Goal: Navigation & Orientation: Find specific page/section

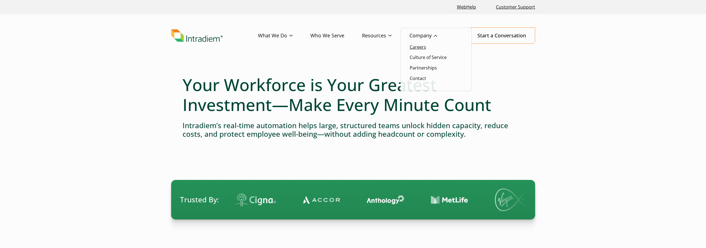
click at [424, 47] on link "Careers" at bounding box center [418, 47] width 16 height 6
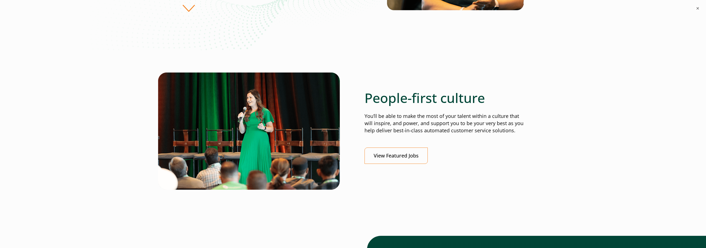
scroll to position [166, 0]
click at [408, 157] on link "View Featured Jobs" at bounding box center [395, 156] width 63 height 16
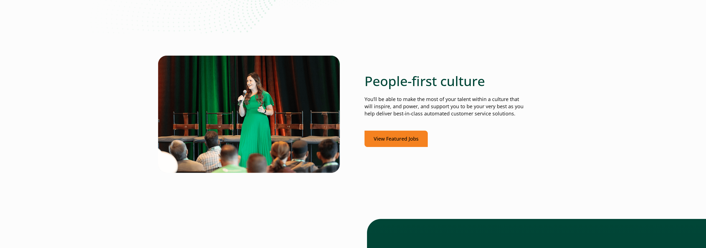
click at [404, 137] on link "View Featured Jobs" at bounding box center [395, 139] width 63 height 16
